Goal: Information Seeking & Learning: Learn about a topic

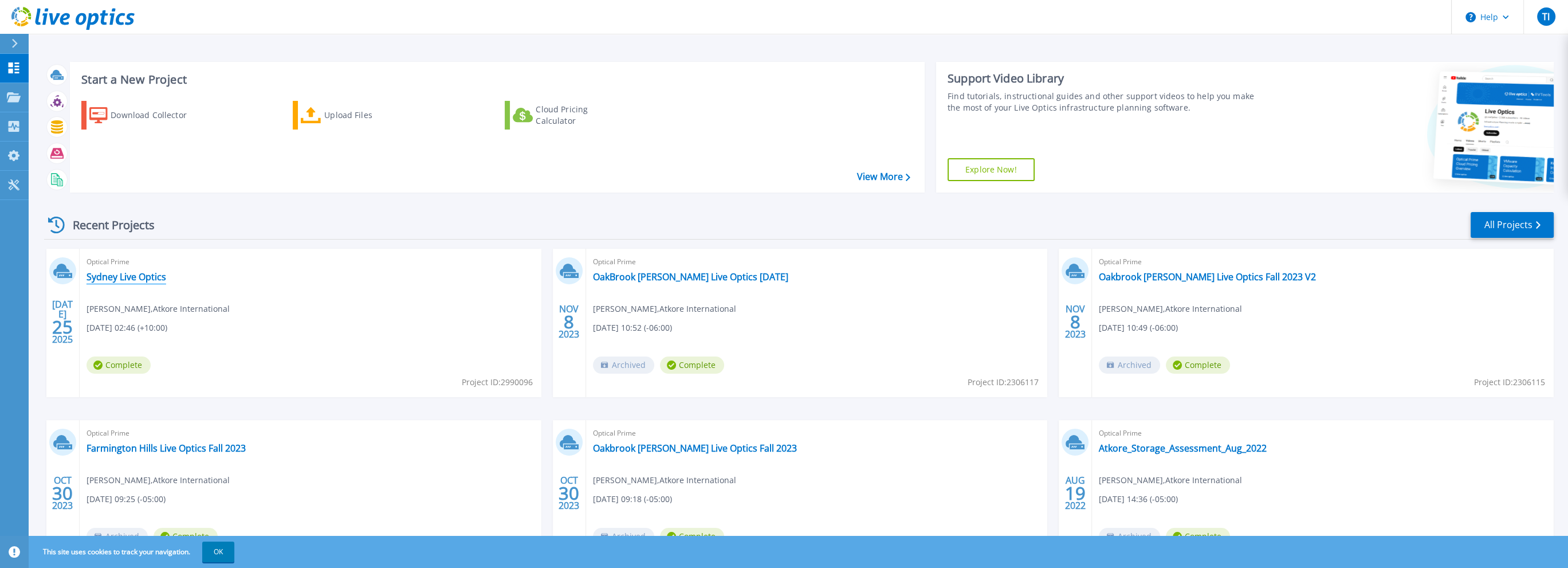
click at [145, 277] on link "Sydney Live Optics" at bounding box center [126, 277] width 80 height 11
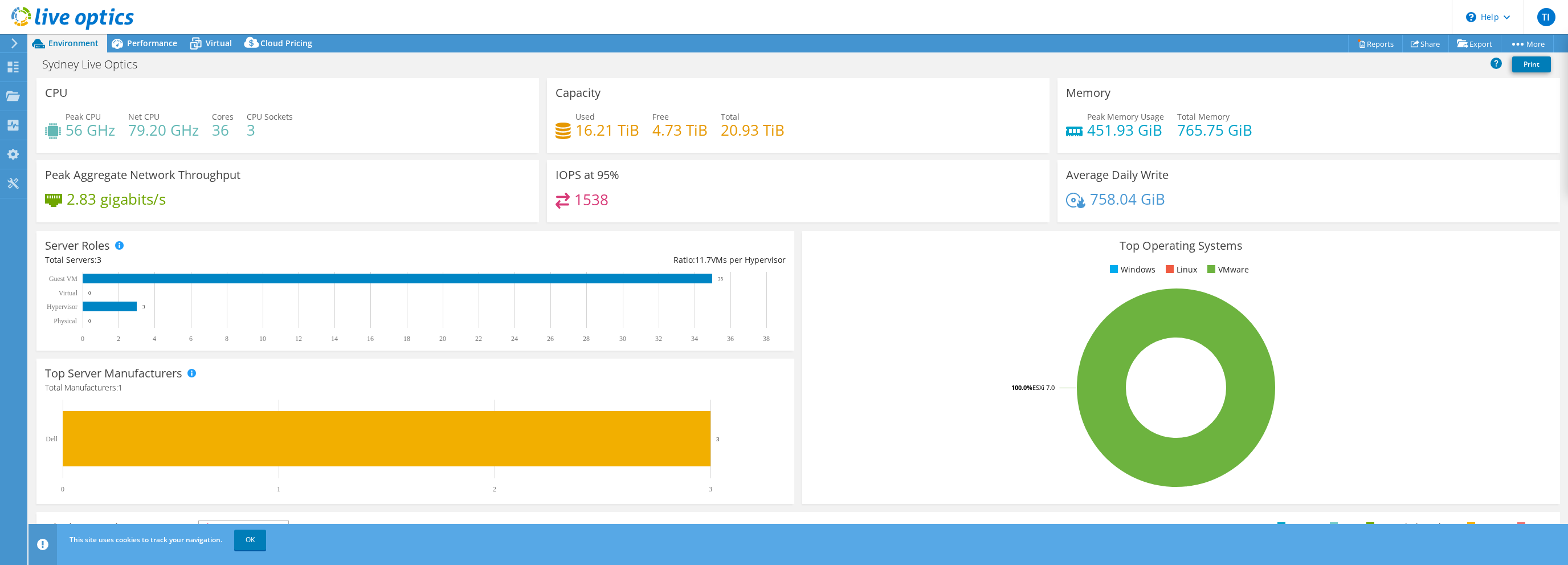
click at [645, 129] on div "Used 16.21 TiB Free 4.73 TiB Total 20.93 TiB" at bounding box center [798, 129] width 485 height 37
click at [1373, 44] on link "Reports" at bounding box center [1375, 44] width 54 height 18
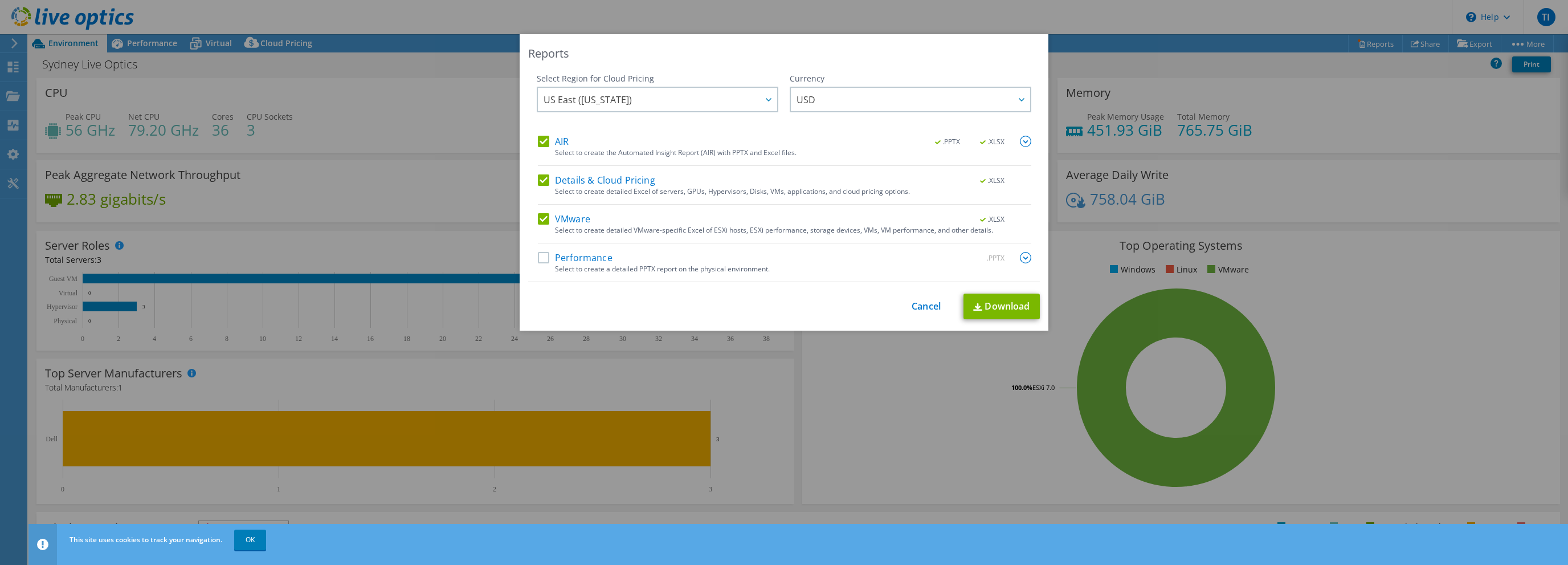
click at [544, 260] on label "Performance" at bounding box center [575, 258] width 74 height 11
click at [0, 0] on input "Performance" at bounding box center [0, 0] width 0 height 0
click at [1465, 311] on div "Reports Select Region for Cloud Pricing Asia Pacific ([GEOGRAPHIC_DATA]) [GEOGR…" at bounding box center [784, 282] width 1568 height 496
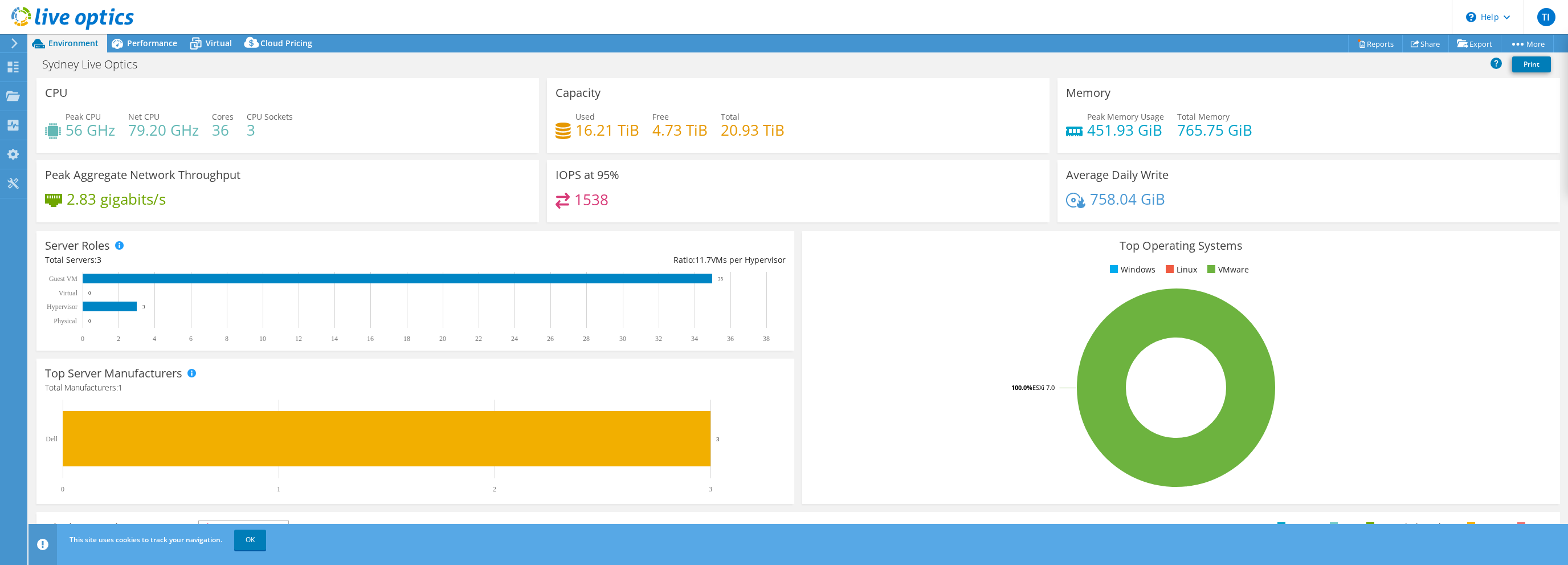
click at [619, 128] on h4 "16.21 TiB" at bounding box center [607, 130] width 64 height 13
click at [148, 41] on span "Performance" at bounding box center [152, 43] width 50 height 11
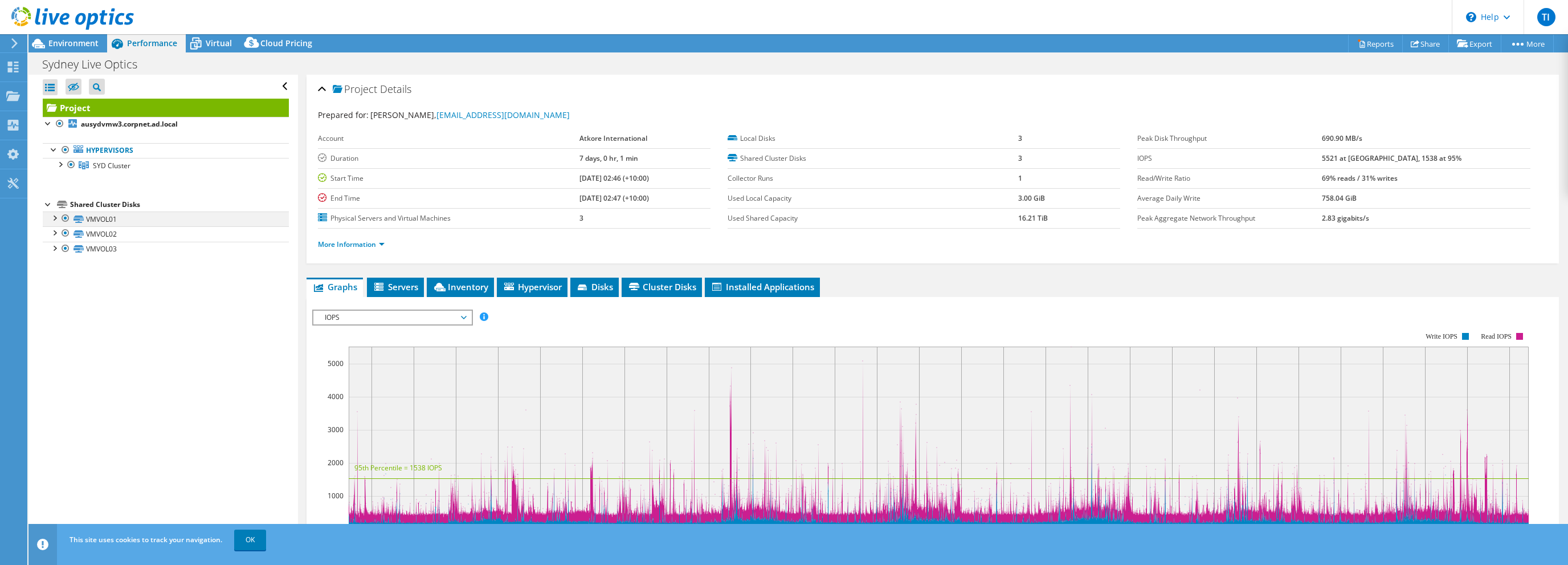
click at [54, 215] on div at bounding box center [54, 217] width 11 height 11
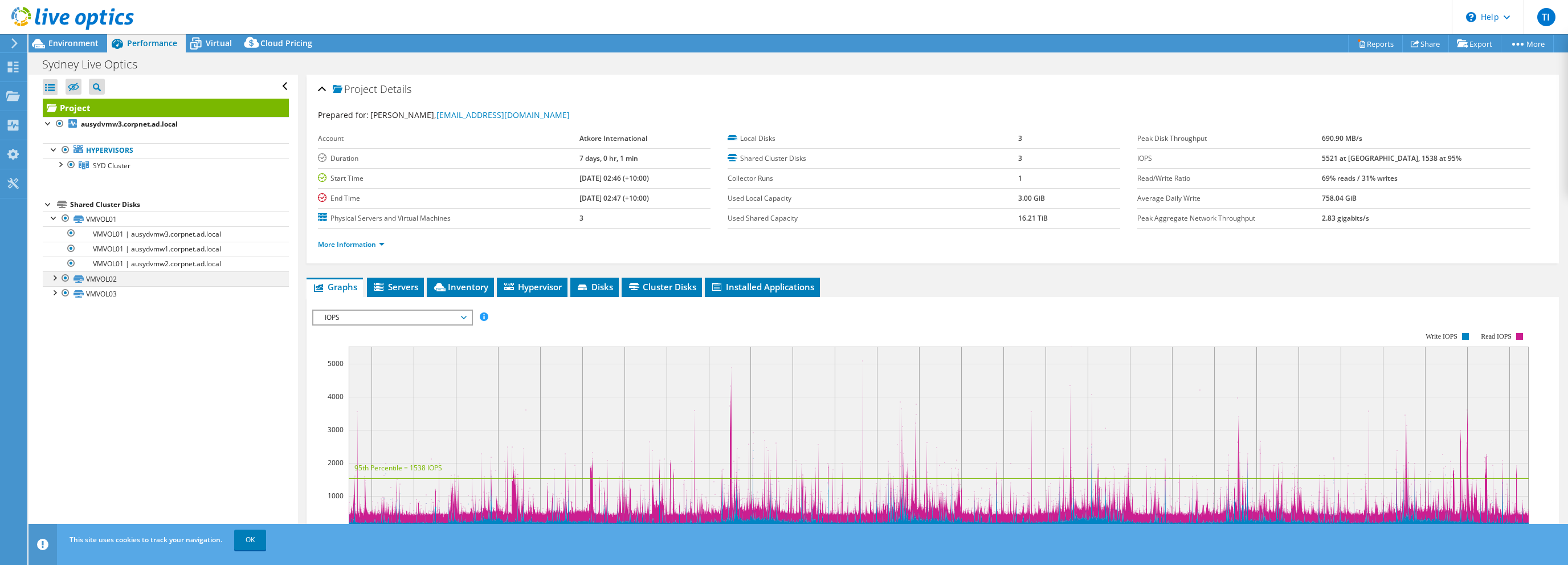
click at [54, 278] on div at bounding box center [54, 277] width 11 height 11
click at [56, 335] on div at bounding box center [54, 337] width 11 height 11
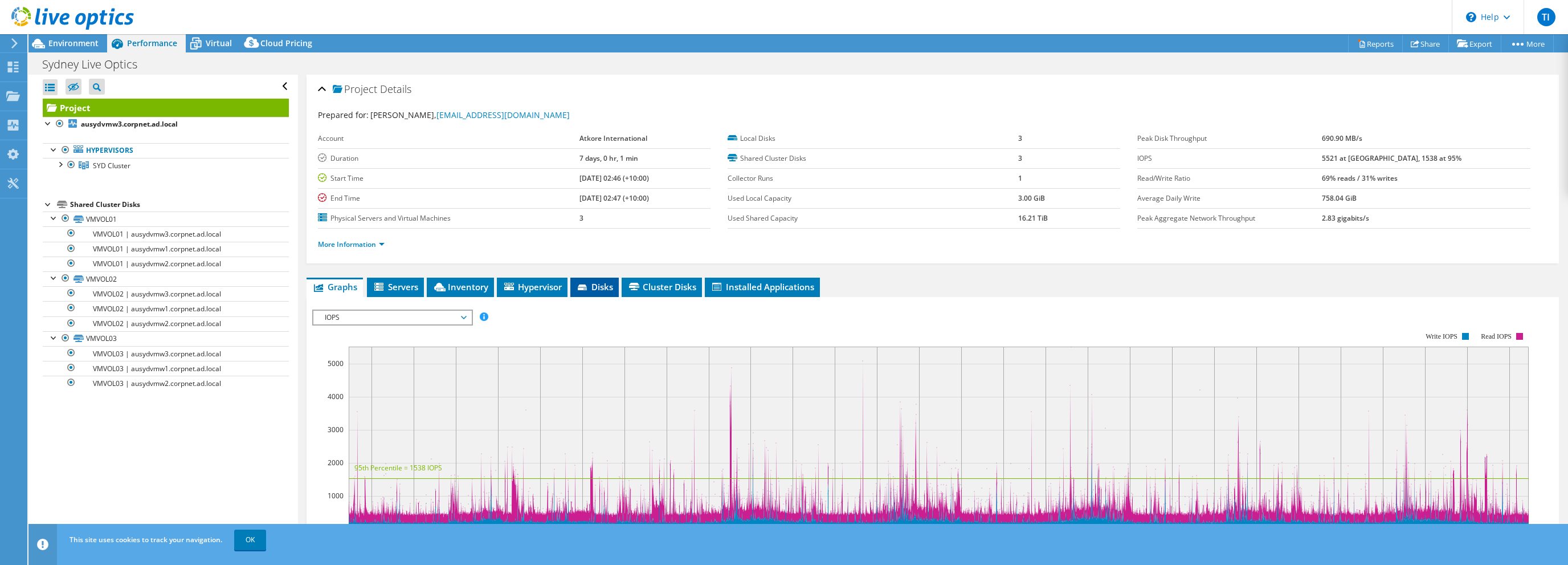
click at [606, 289] on span "Disks" at bounding box center [594, 287] width 37 height 11
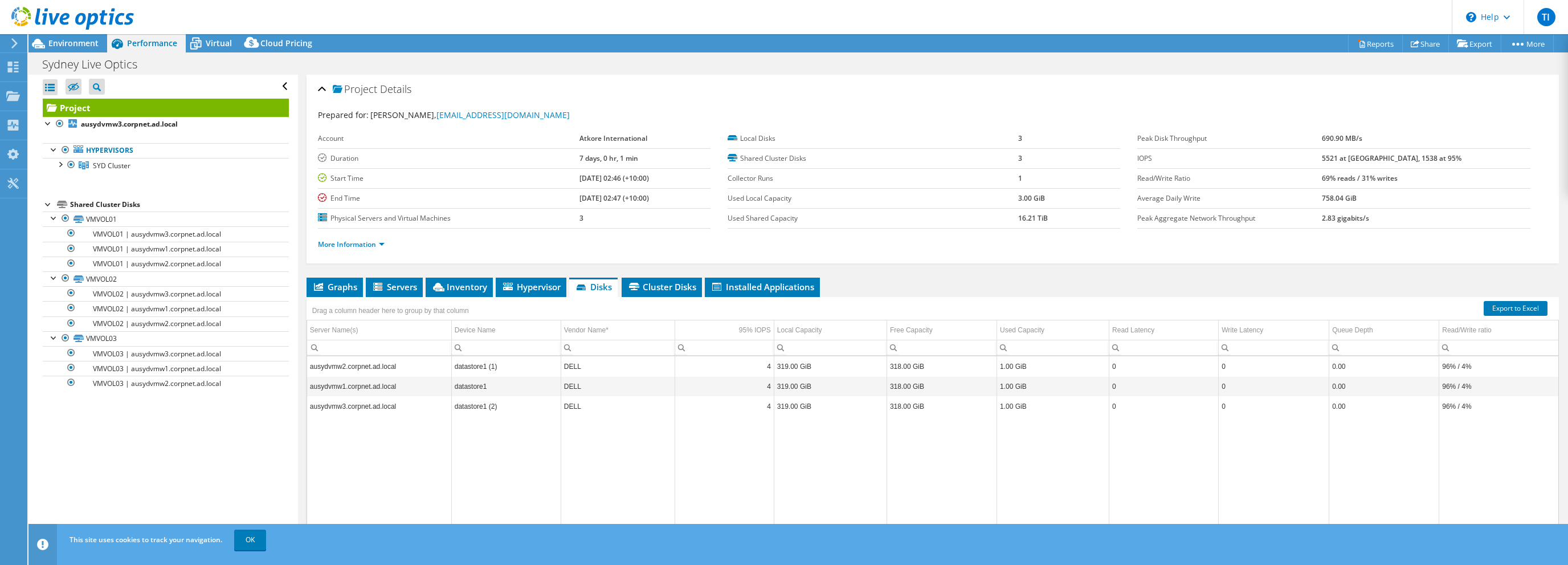
scroll to position [38, 0]
